Goal: Information Seeking & Learning: Find contact information

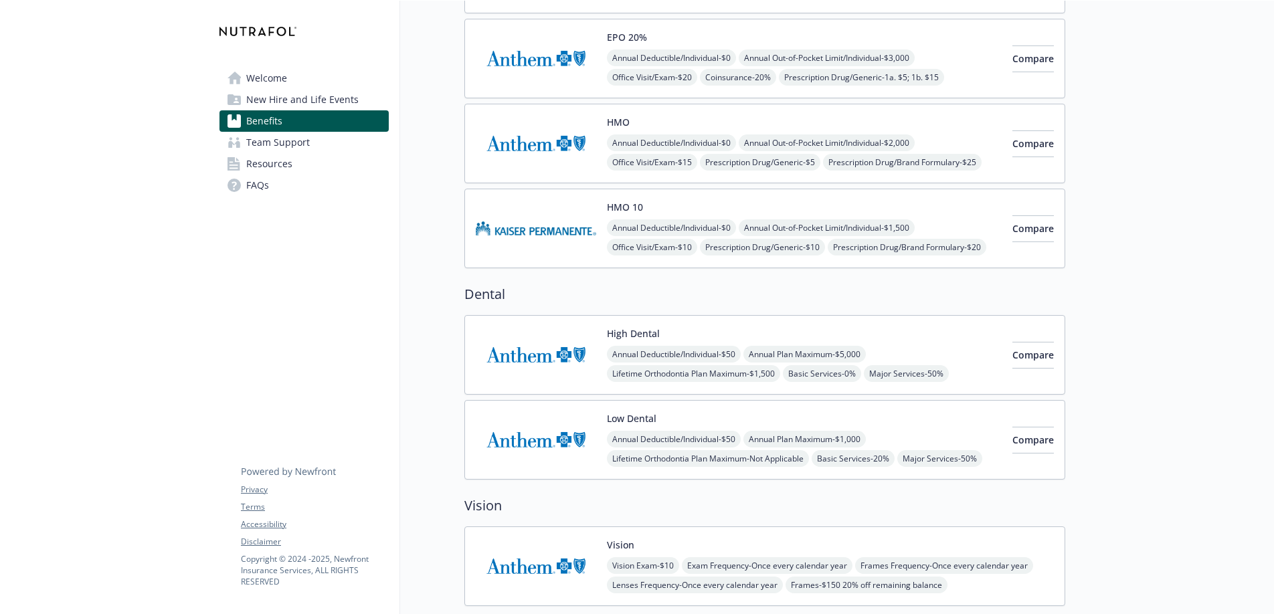
scroll to position [388, 0]
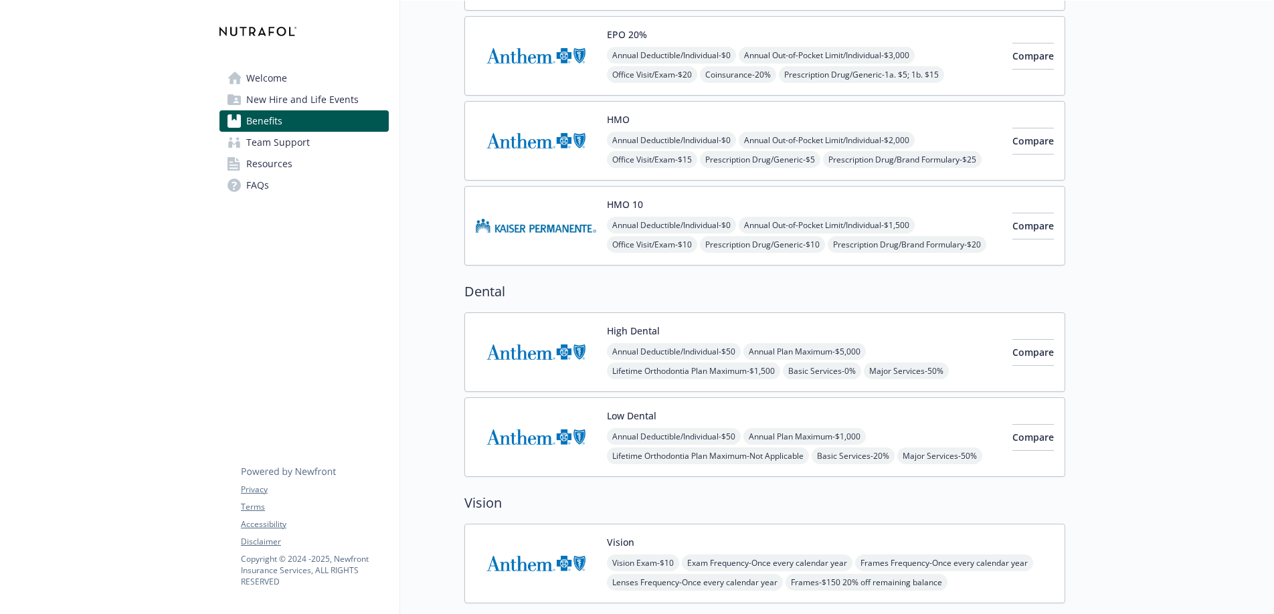
click at [551, 439] on img at bounding box center [536, 437] width 120 height 57
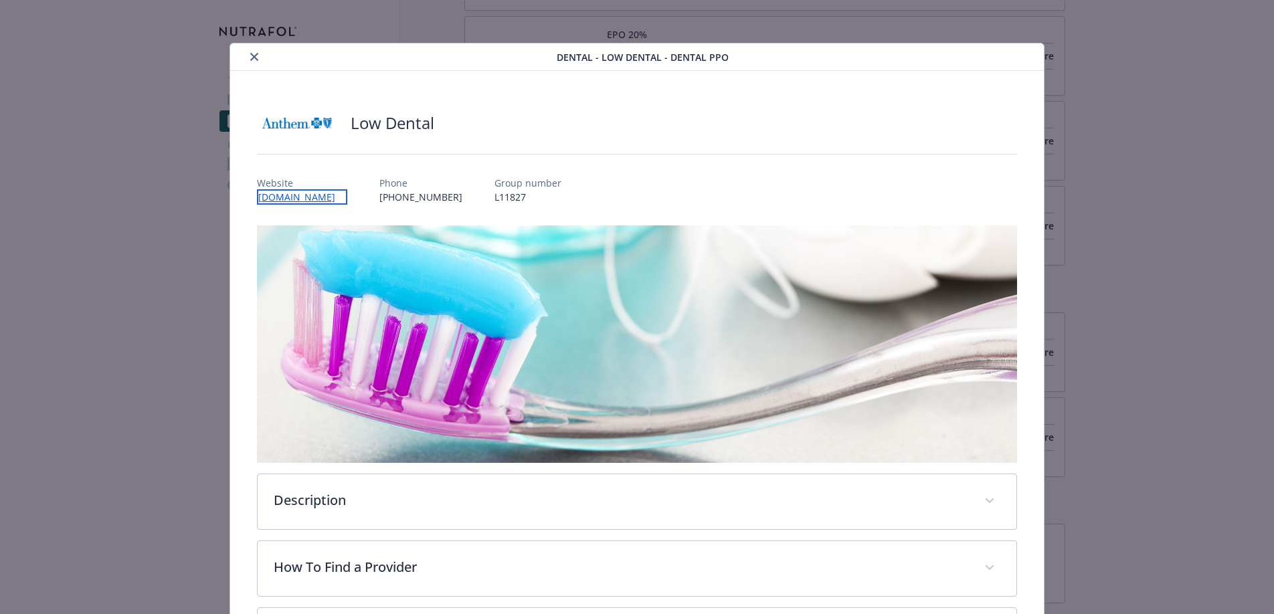
click at [311, 197] on link "[DOMAIN_NAME]" at bounding box center [302, 196] width 90 height 15
